Goal: Information Seeking & Learning: Learn about a topic

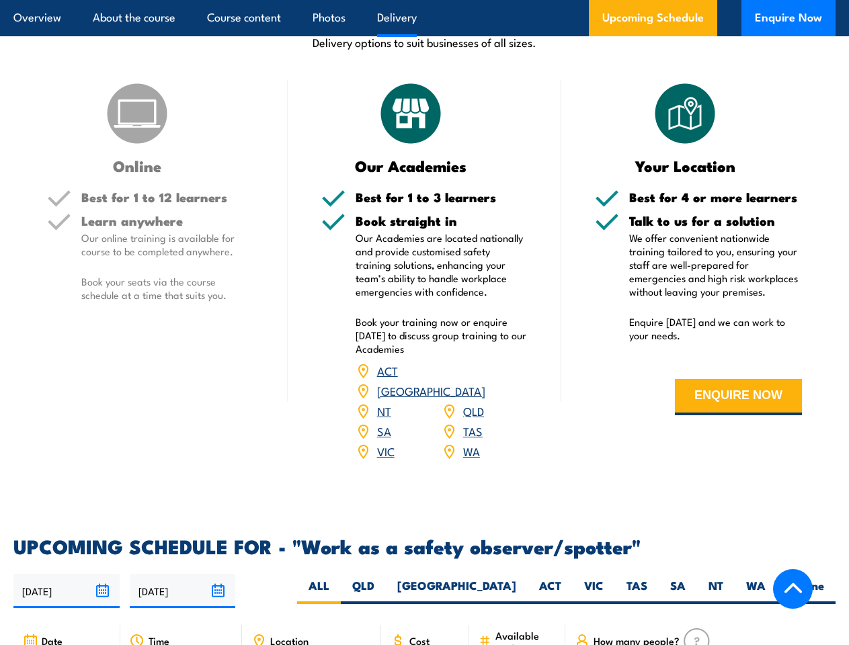
click at [424, 0] on article "Overview About the course Course content Photos Delivery Upcoming Schedule Enqu…" at bounding box center [424, 18] width 822 height 36
click at [67, 574] on input "[DATE]" at bounding box center [66, 591] width 106 height 34
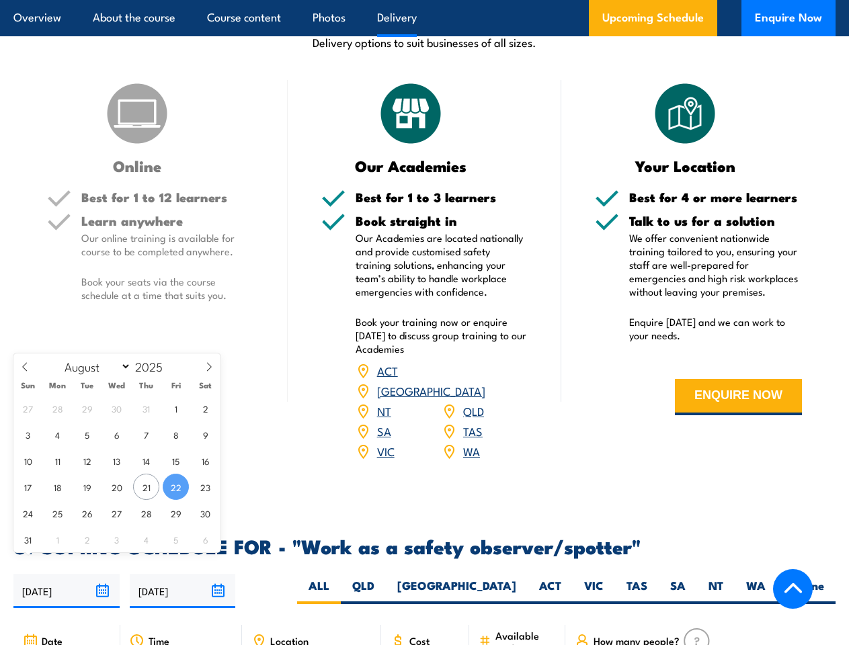
click at [183, 574] on input "[DATE]" at bounding box center [183, 591] width 106 height 34
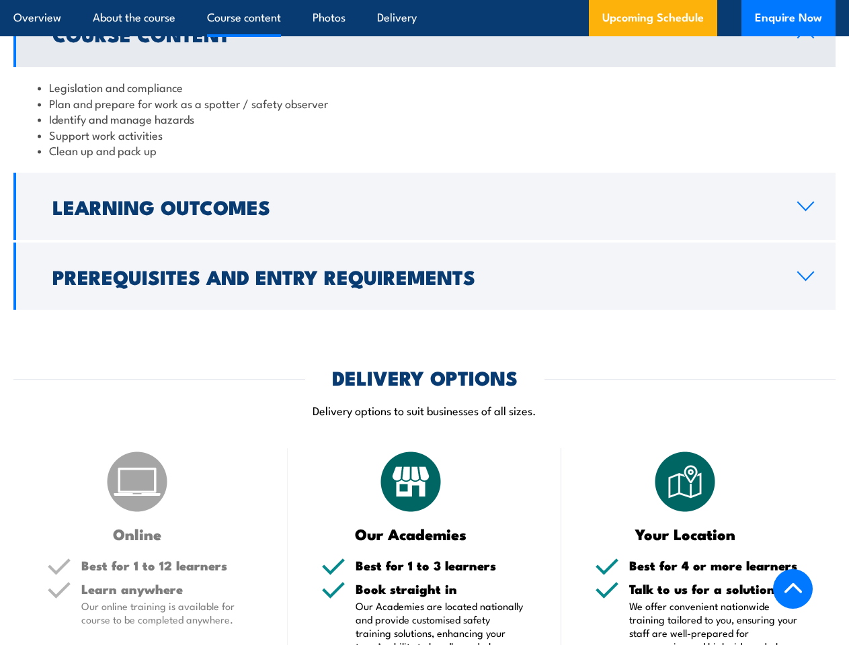
click at [424, 0] on article "Overview About the course Course content Photos Delivery Upcoming Schedule Enqu…" at bounding box center [424, 18] width 822 height 36
click at [424, 206] on h2 "Learning Outcomes" at bounding box center [413, 206] width 723 height 17
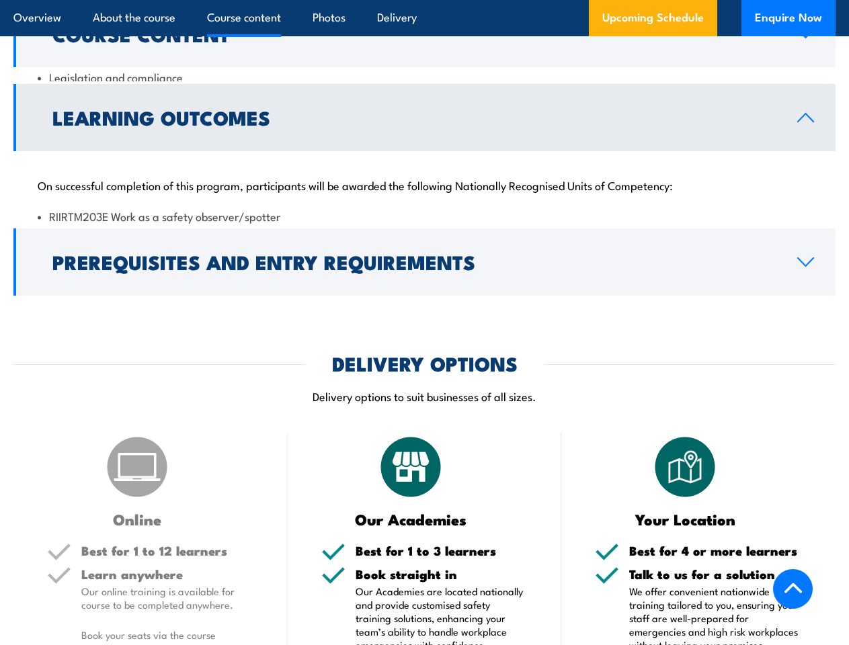
click at [424, 270] on h2 "Prerequisites and Entry Requirements" at bounding box center [413, 261] width 723 height 17
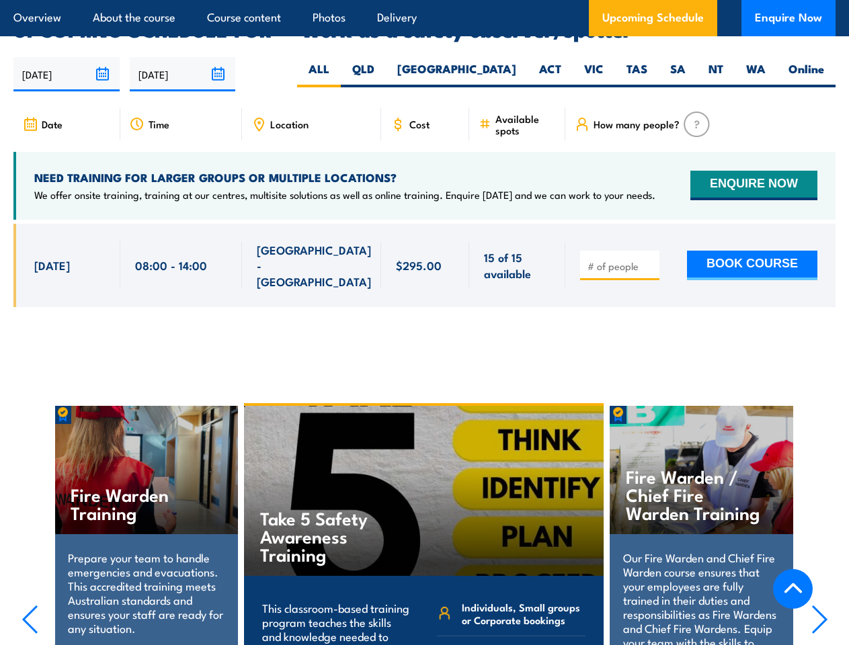
scroll to position [2036, 0]
click at [424, 0] on article "Overview About the course Course content Photos Delivery Upcoming Schedule Enqu…" at bounding box center [424, 18] width 822 height 36
click at [67, 57] on input "[DATE]" at bounding box center [66, 74] width 106 height 34
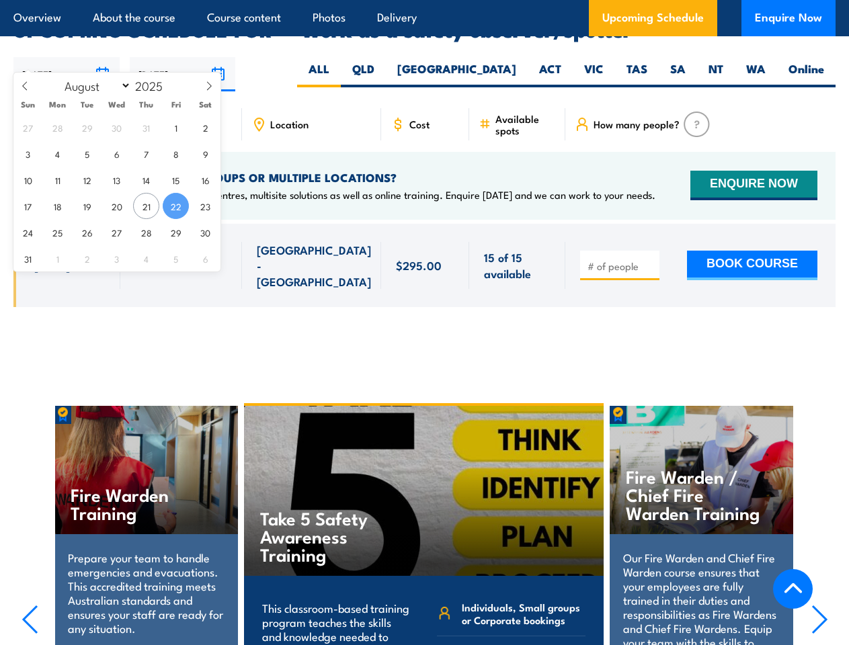
click at [183, 57] on input "[DATE]" at bounding box center [183, 74] width 106 height 34
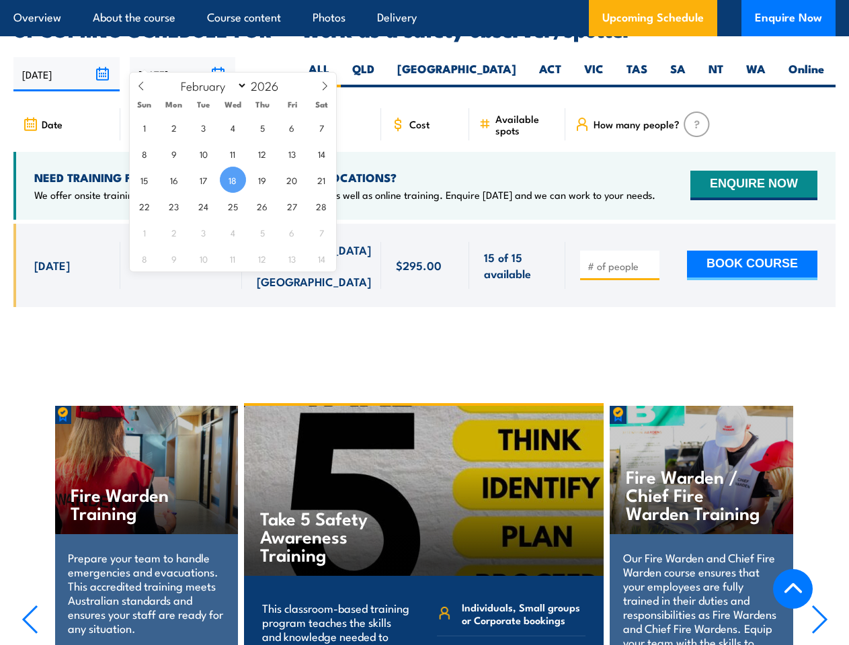
click at [425, 506] on div "Take 5 Safety Awareness Training" at bounding box center [424, 491] width 360 height 170
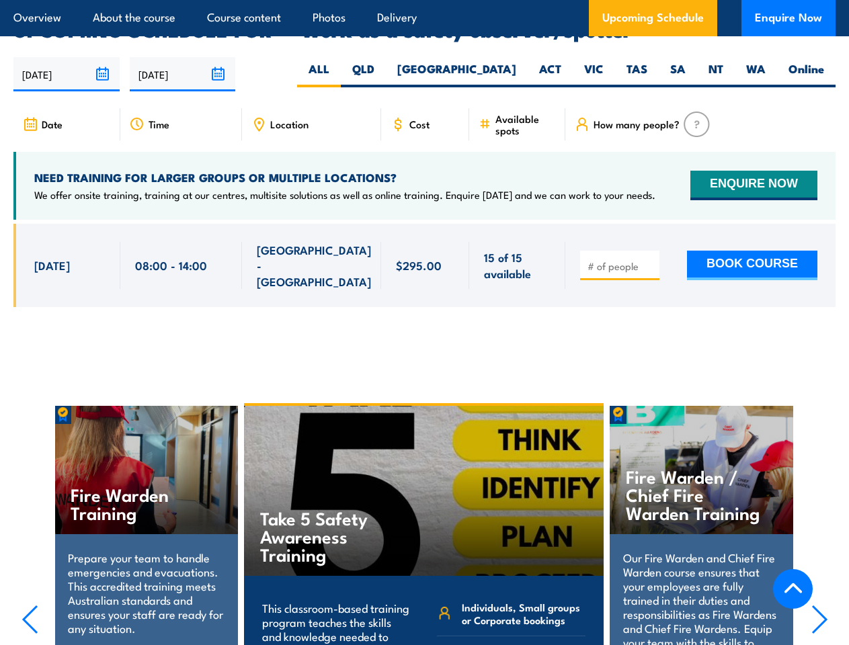
click at [424, 508] on div "Take 5 Safety Awareness Training" at bounding box center [424, 491] width 360 height 170
click at [30, 605] on icon "button" at bounding box center [30, 620] width 17 height 30
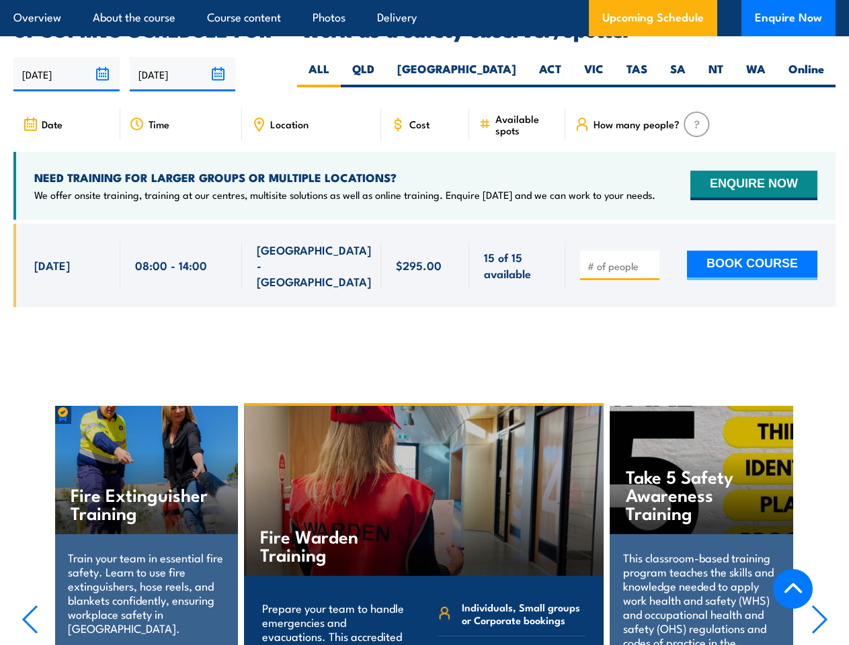
click at [820, 605] on icon "button" at bounding box center [819, 620] width 17 height 30
